Goal: Transaction & Acquisition: Purchase product/service

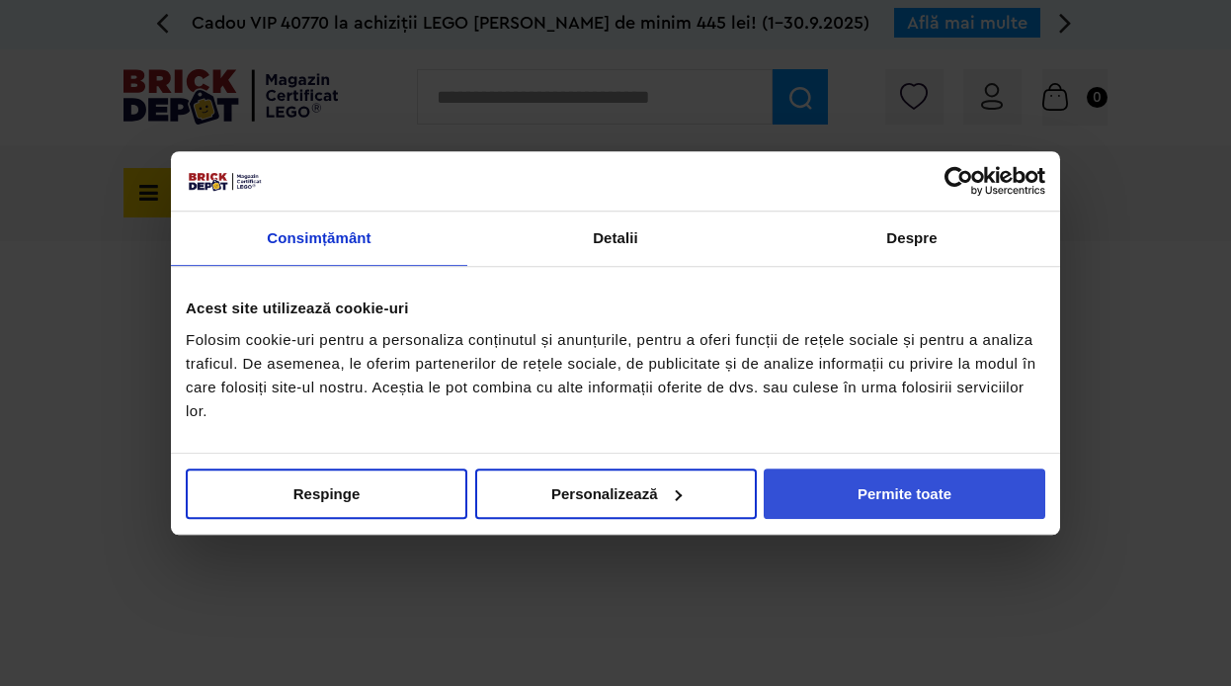
click at [892, 496] on button "Permite toate" at bounding box center [905, 493] width 282 height 50
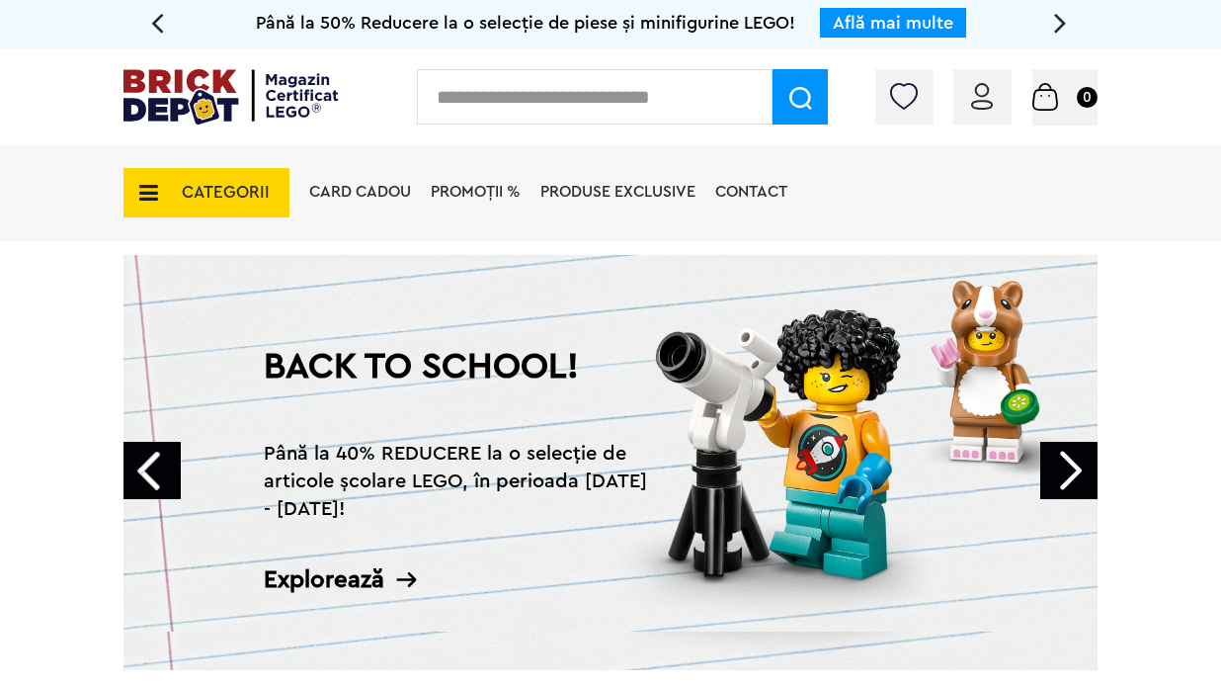
click at [454, 189] on span "PROMOȚII %" at bounding box center [476, 192] width 90 height 16
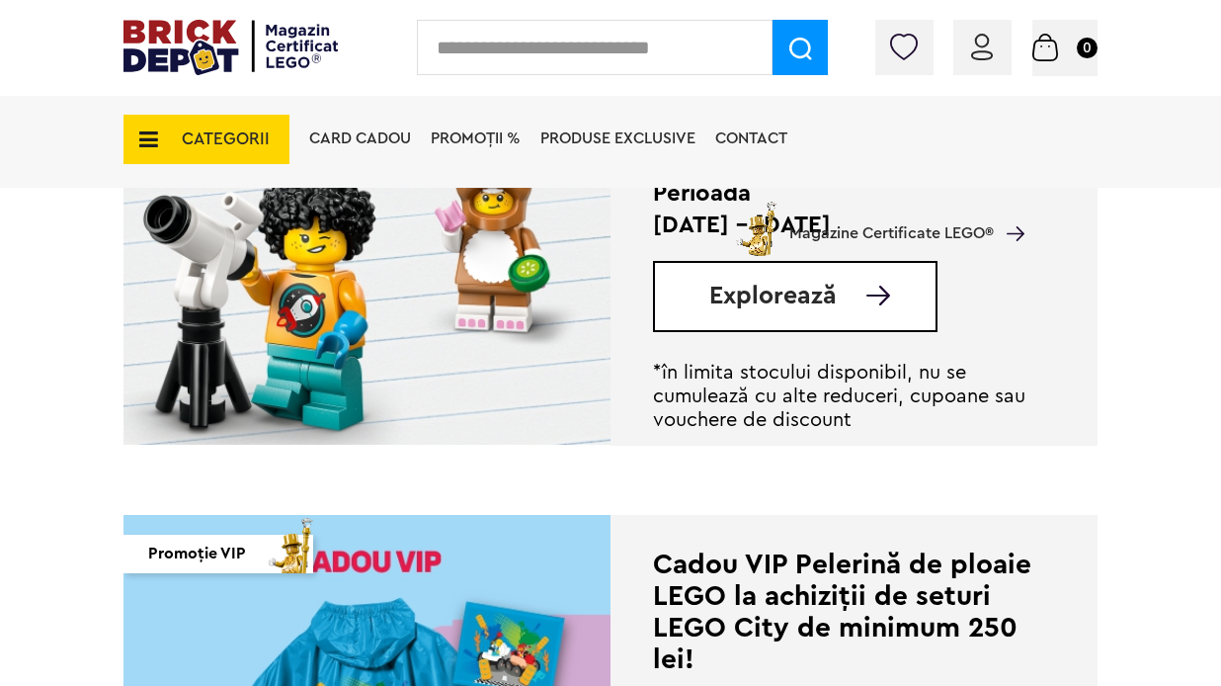
scroll to position [604, 0]
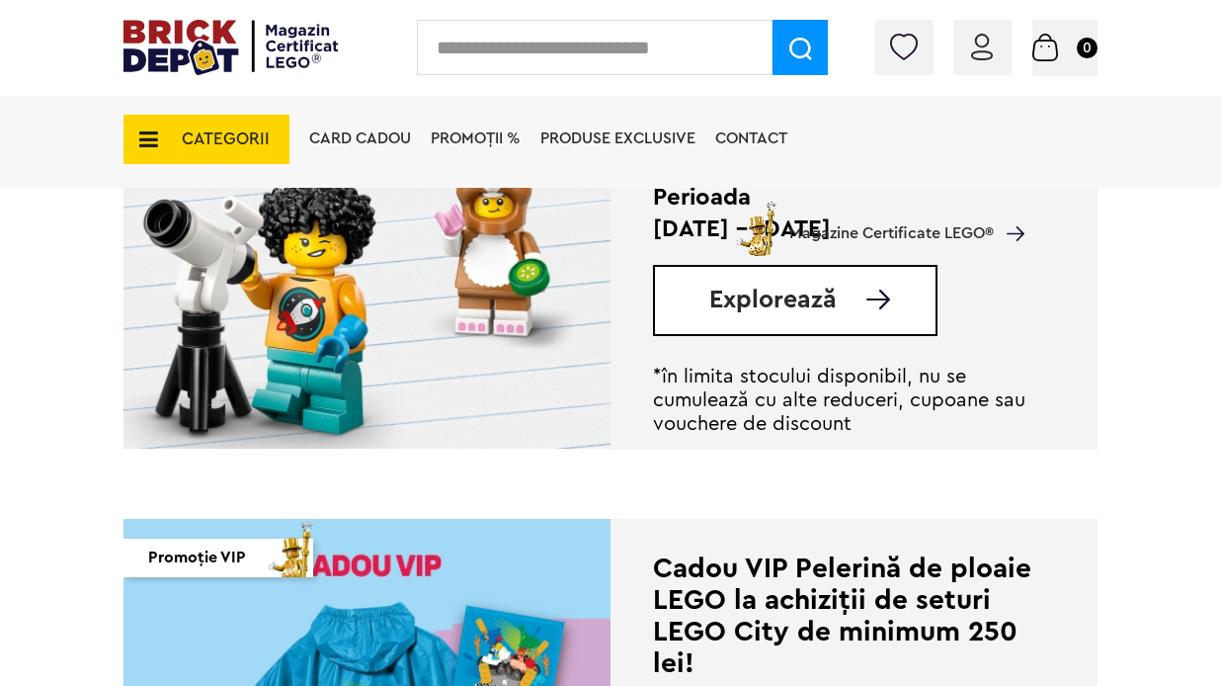
click at [713, 324] on div "Explorează" at bounding box center [795, 300] width 285 height 71
click at [693, 307] on div "Explorează" at bounding box center [795, 300] width 285 height 71
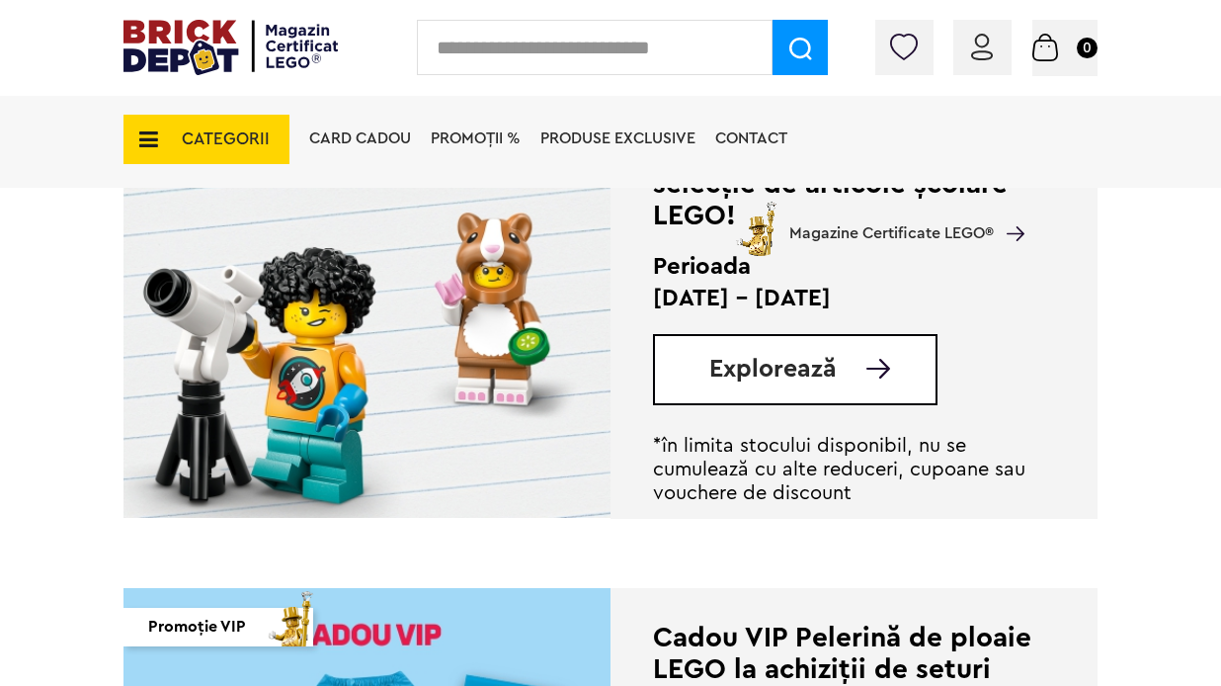
scroll to position [527, 0]
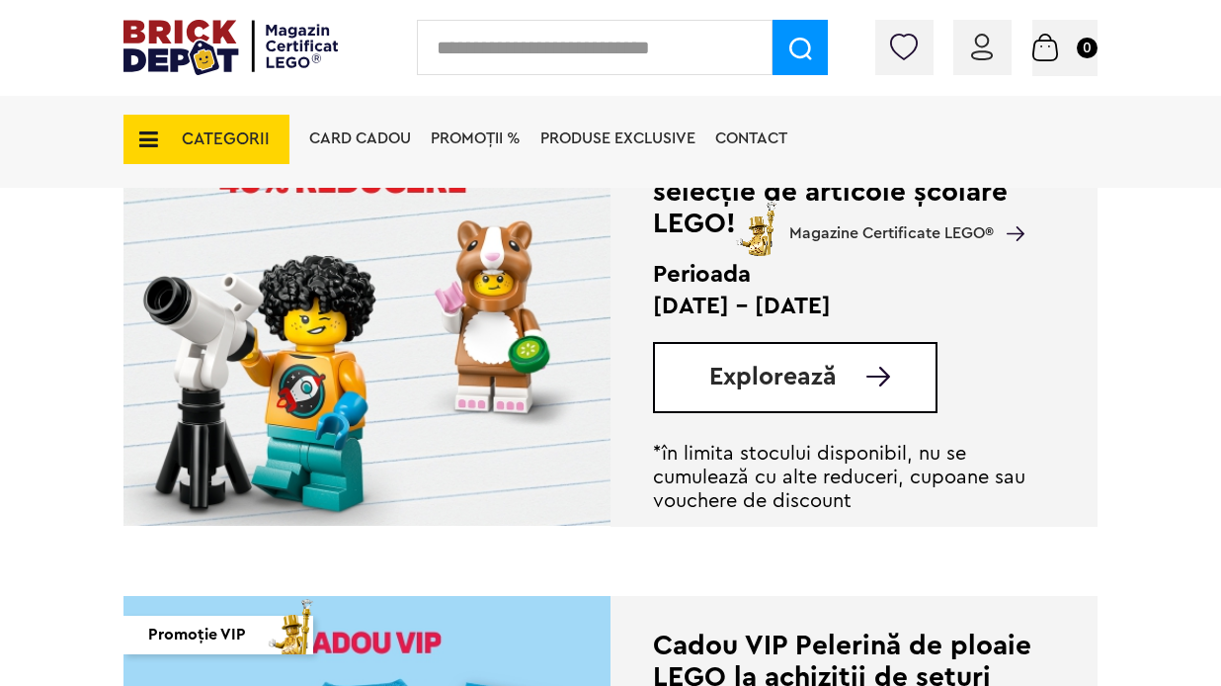
click at [875, 374] on img at bounding box center [879, 377] width 24 height 20
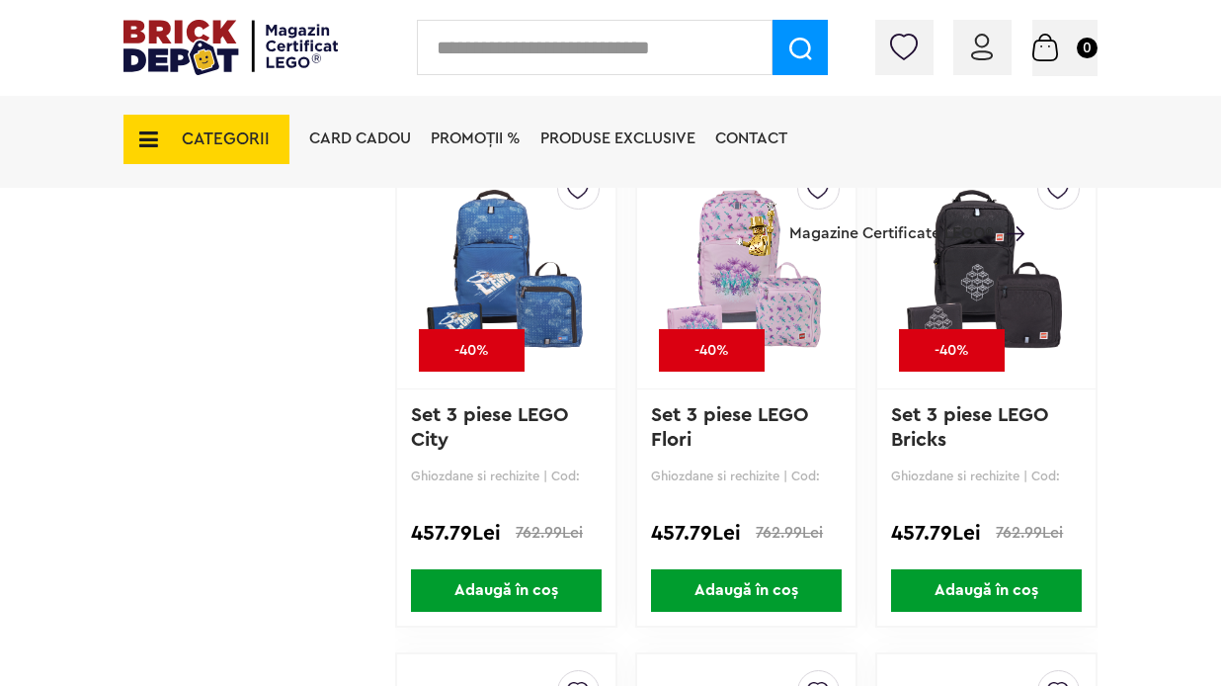
scroll to position [5734, 0]
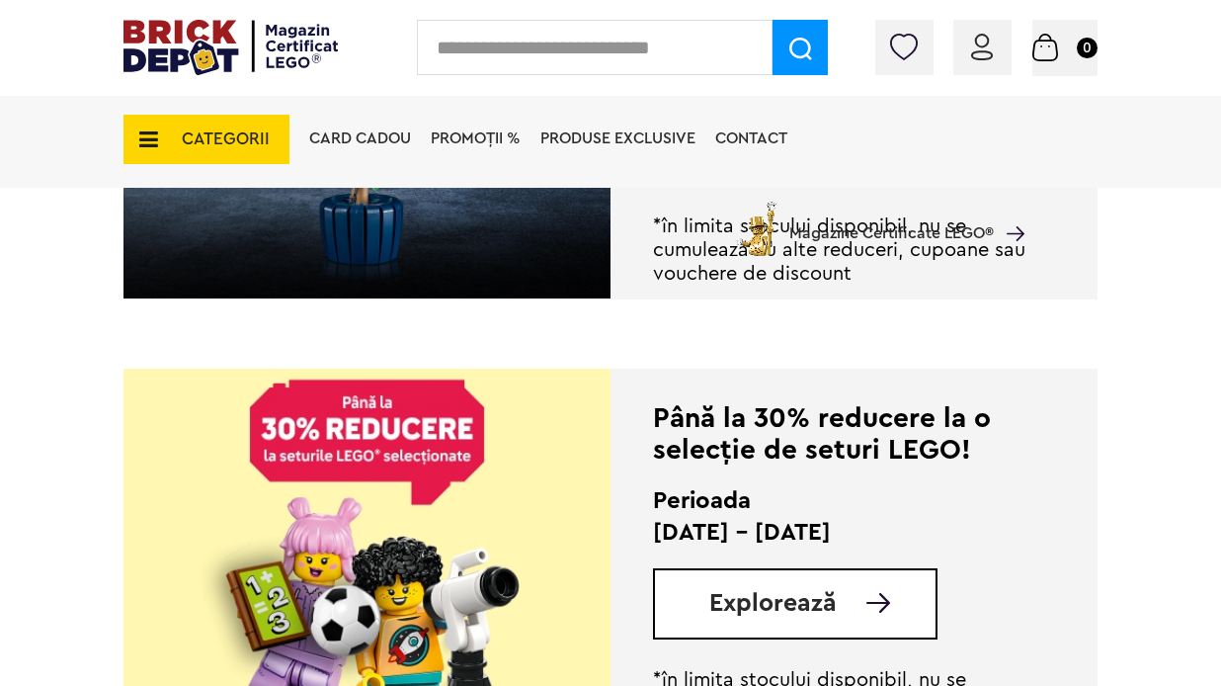
scroll to position [1725, 0]
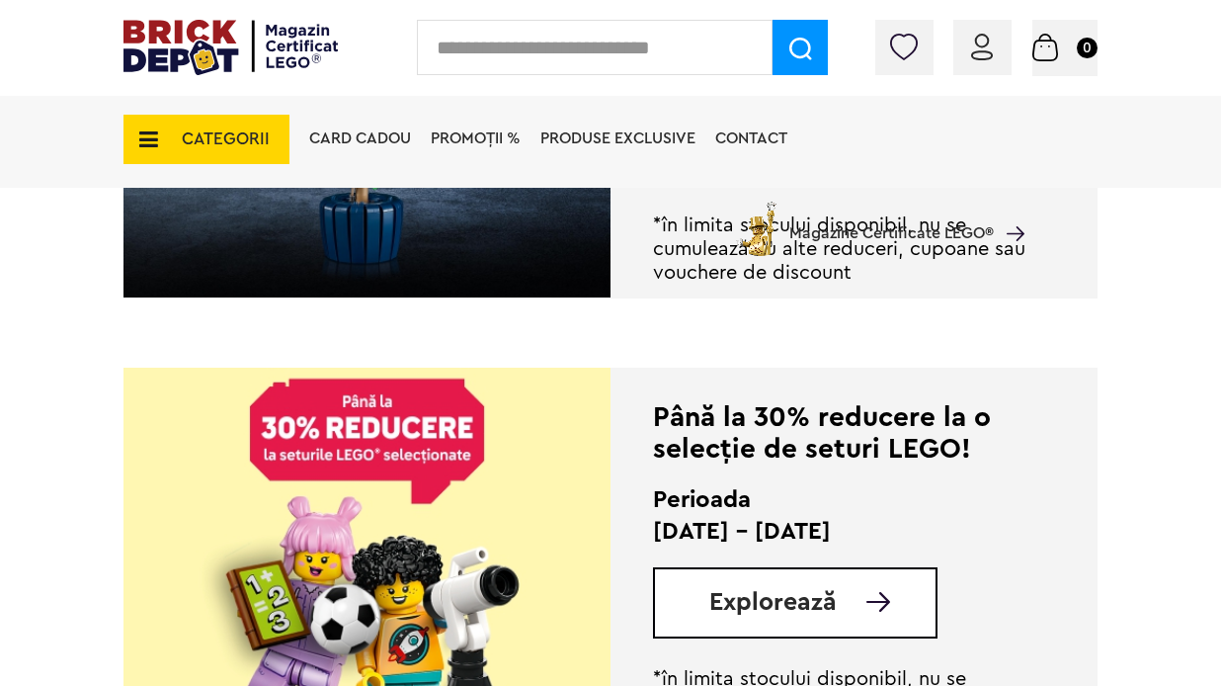
click at [722, 593] on span "Explorează" at bounding box center [773, 602] width 127 height 25
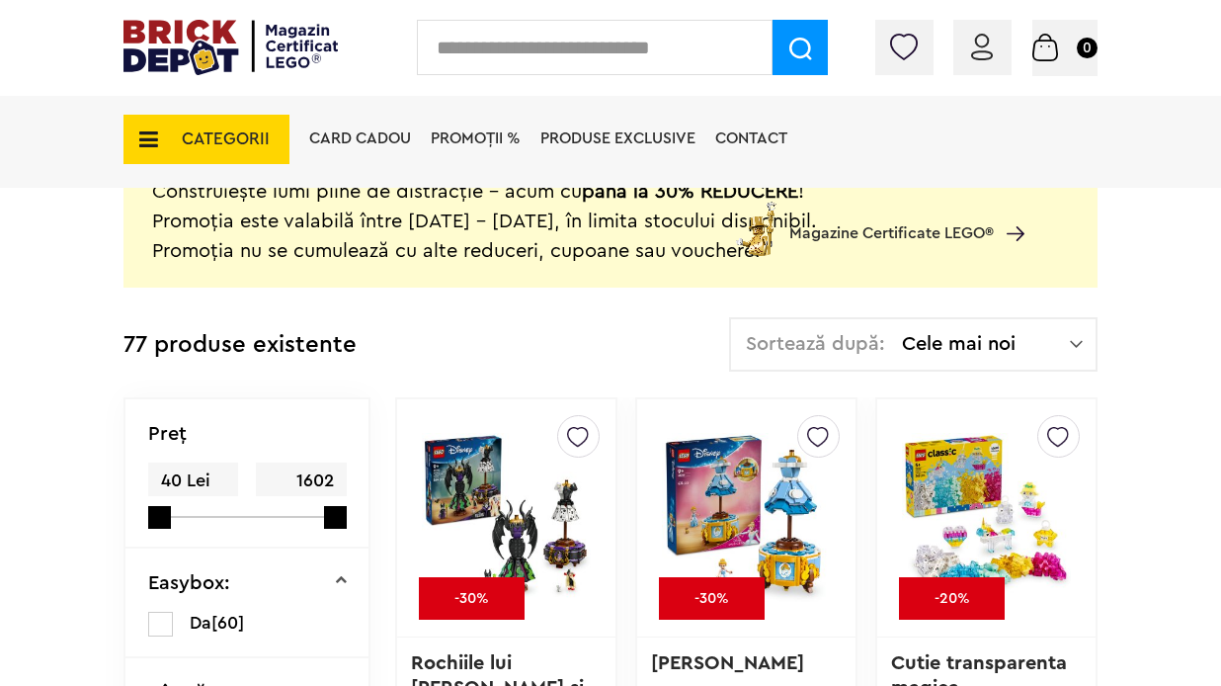
scroll to position [400, 0]
